Goal: Unclear: Browse casually

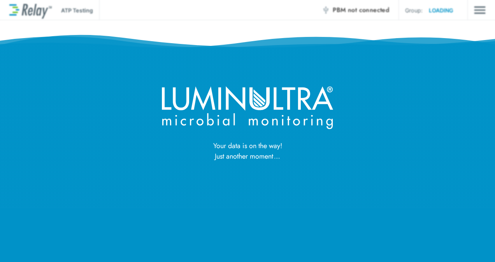
click at [268, 236] on div at bounding box center [247, 154] width 495 height 262
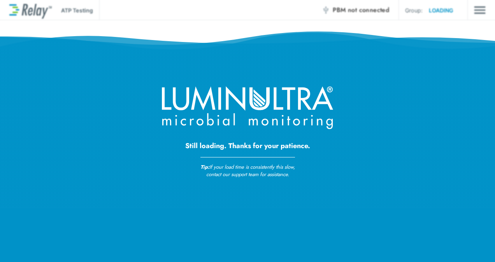
click at [267, 237] on div at bounding box center [247, 154] width 495 height 262
